Goal: Submit feedback/report problem: Provide input to the site owners about the experience or issues

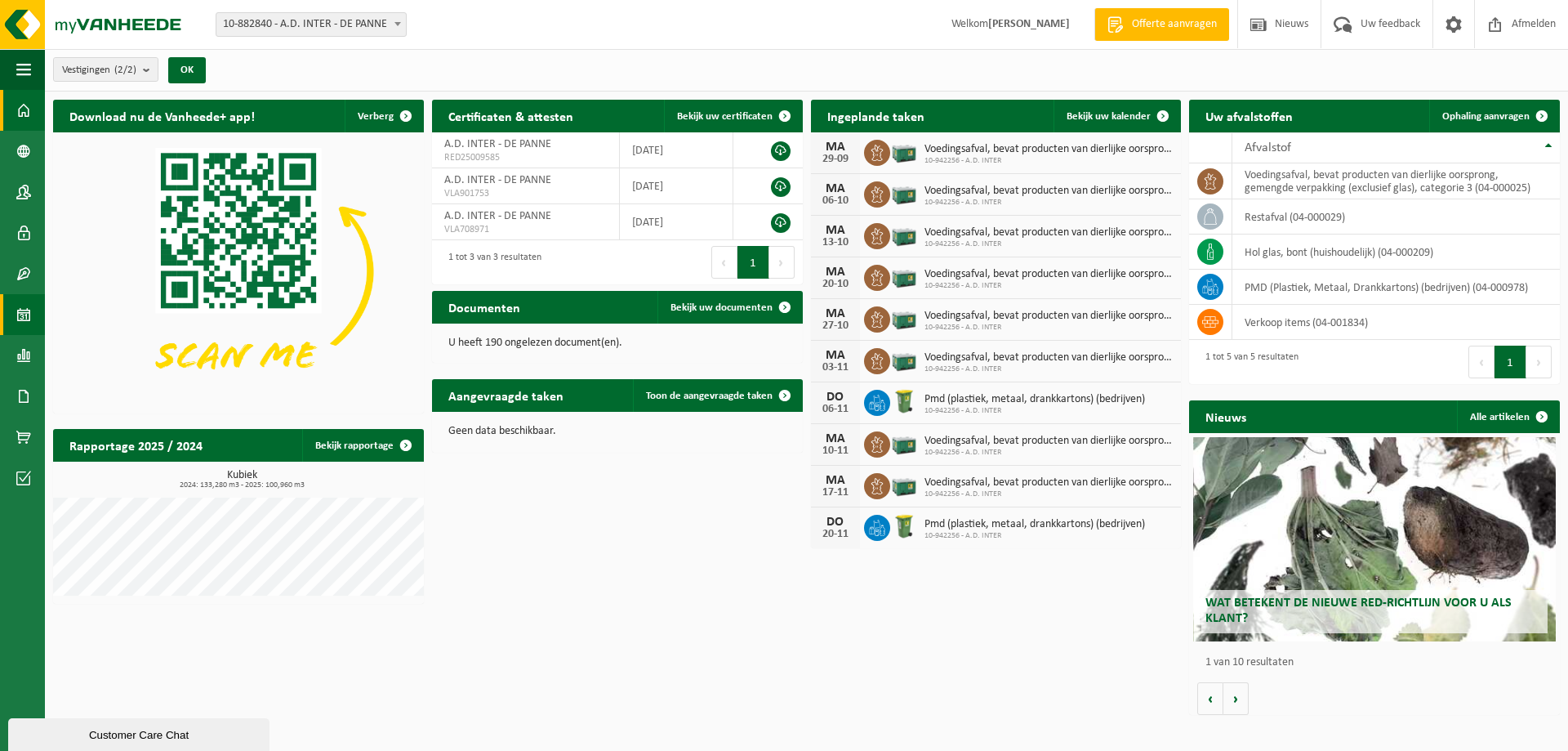
click at [21, 316] on span at bounding box center [24, 314] width 15 height 41
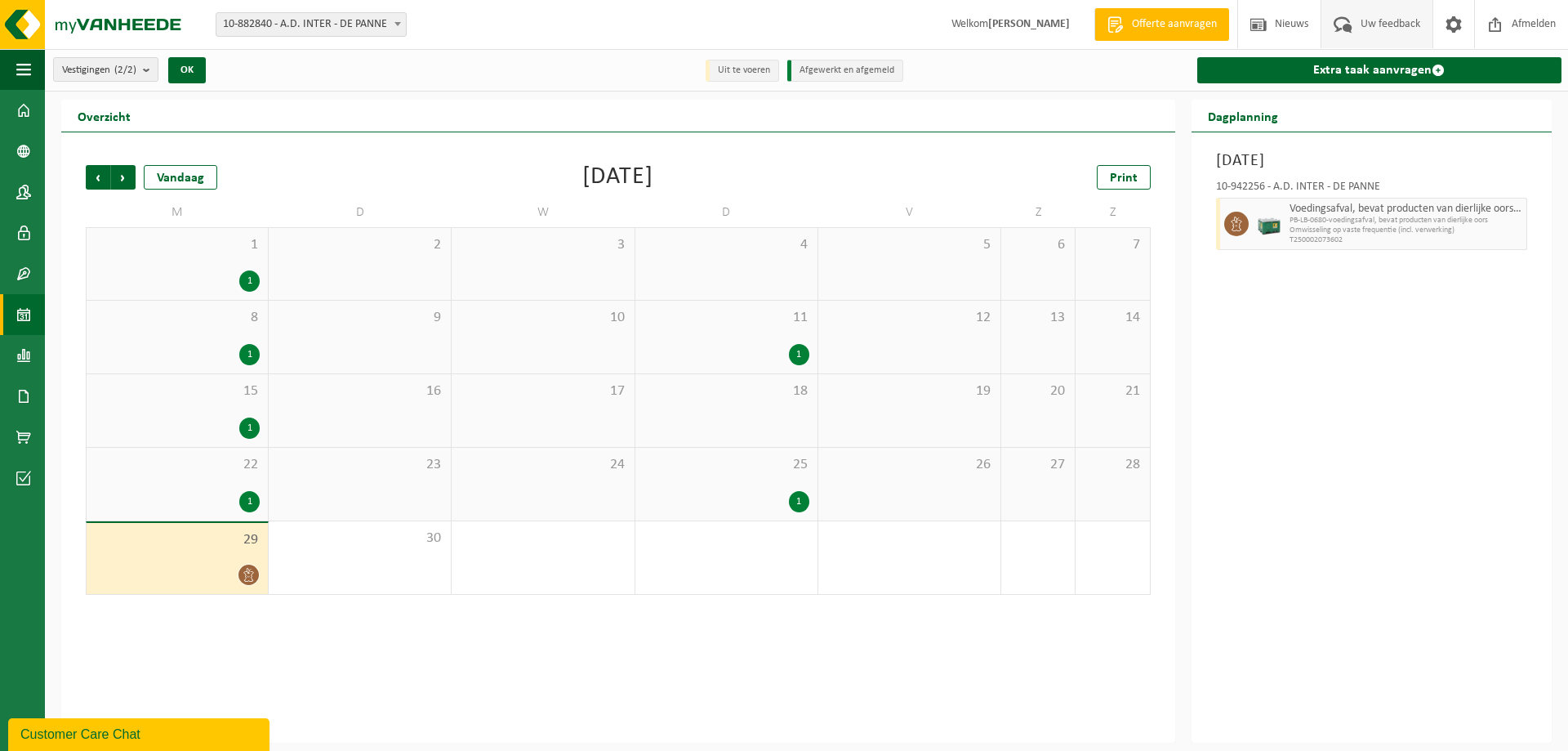
click at [1364, 19] on span "Uw feedback" at bounding box center [1390, 24] width 67 height 48
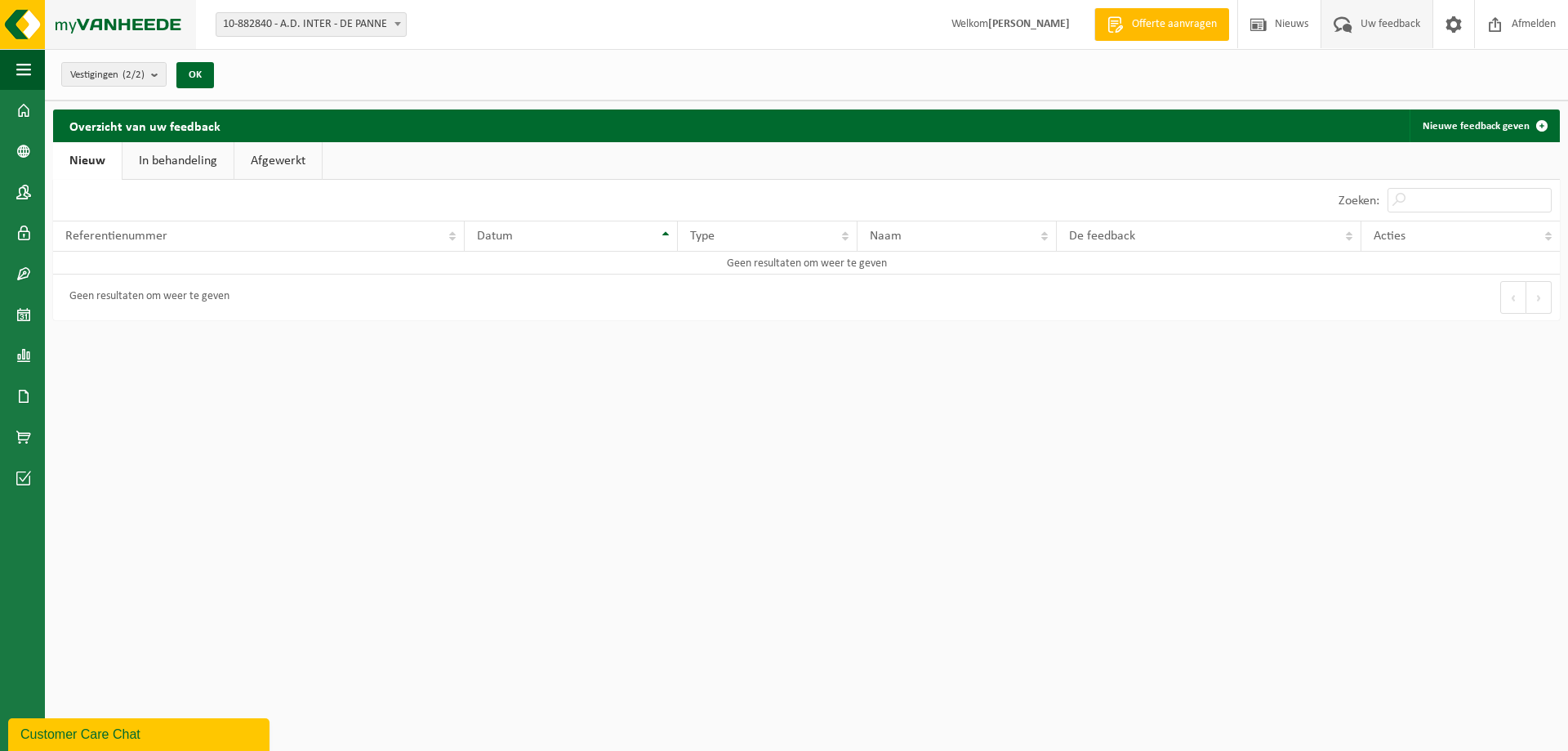
click at [14, 25] on img at bounding box center [98, 24] width 196 height 49
